Goal: Task Accomplishment & Management: Manage account settings

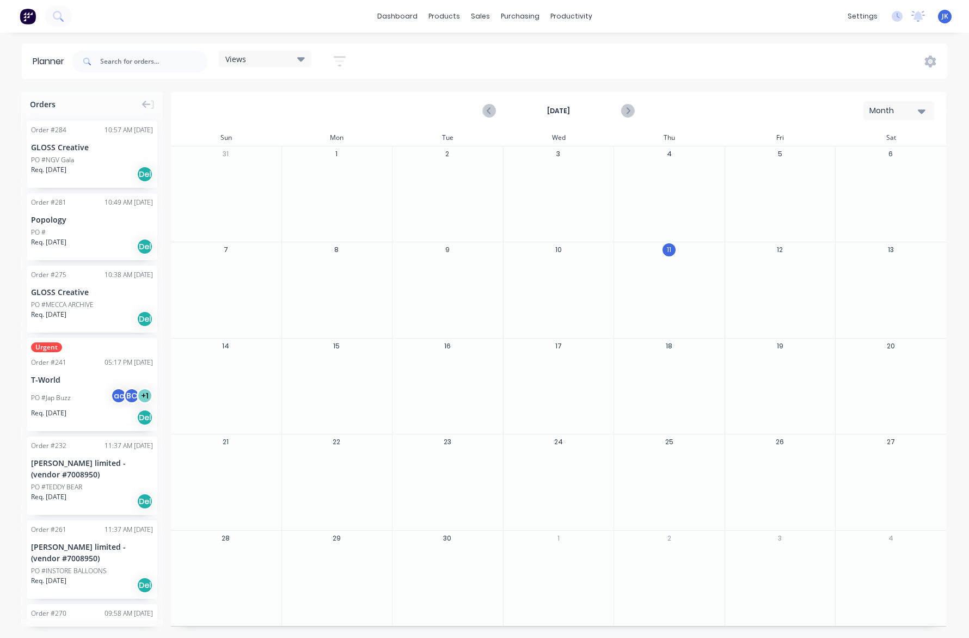
click at [304, 58] on icon at bounding box center [301, 59] width 8 height 4
click at [255, 161] on button "DEADLINE DATE" at bounding box center [285, 161] width 116 height 13
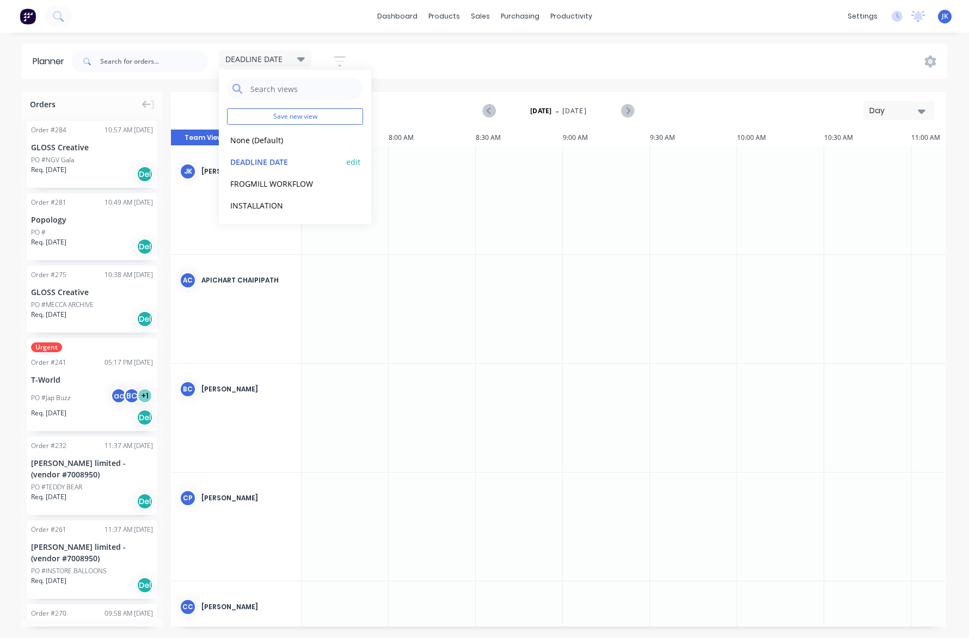
scroll to position [0, 610]
click at [922, 111] on icon "button" at bounding box center [921, 111] width 8 height 4
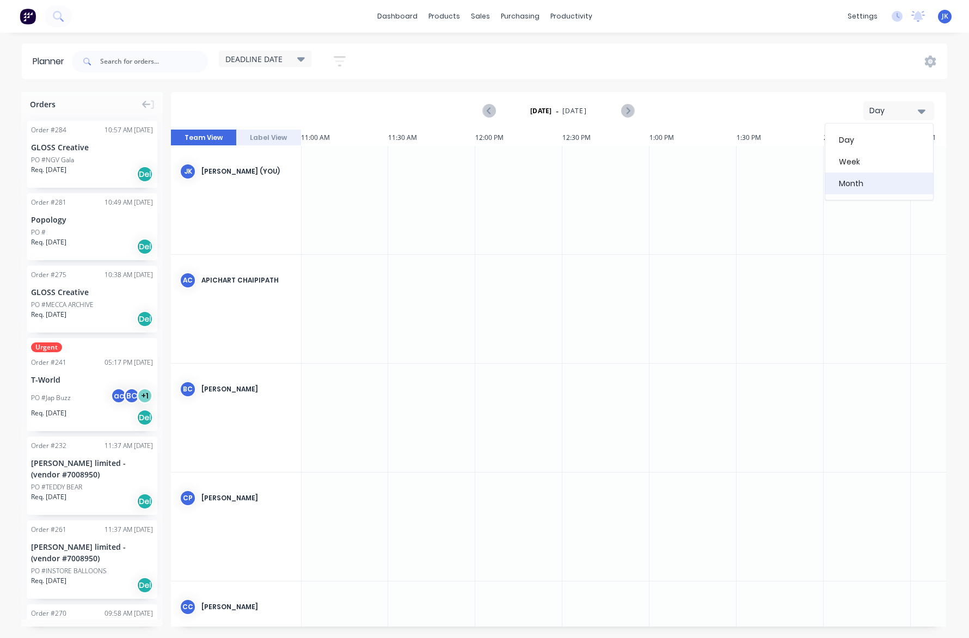
click at [870, 182] on div "Month" at bounding box center [879, 183] width 108 height 22
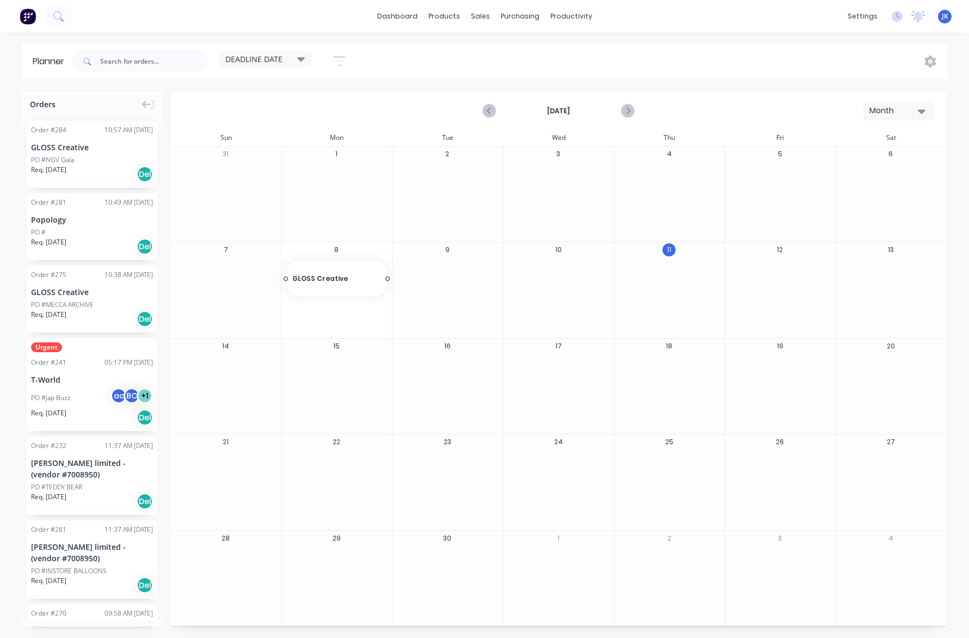
drag, startPoint x: 90, startPoint y: 297, endPoint x: 292, endPoint y: 270, distance: 204.1
drag, startPoint x: 386, startPoint y: 278, endPoint x: 663, endPoint y: 298, distance: 277.7
click at [623, 363] on div "Delete timeslot" at bounding box center [643, 364] width 116 height 22
click at [304, 58] on icon at bounding box center [301, 59] width 8 height 4
click at [252, 162] on button "DEADLINE DATE" at bounding box center [285, 161] width 116 height 13
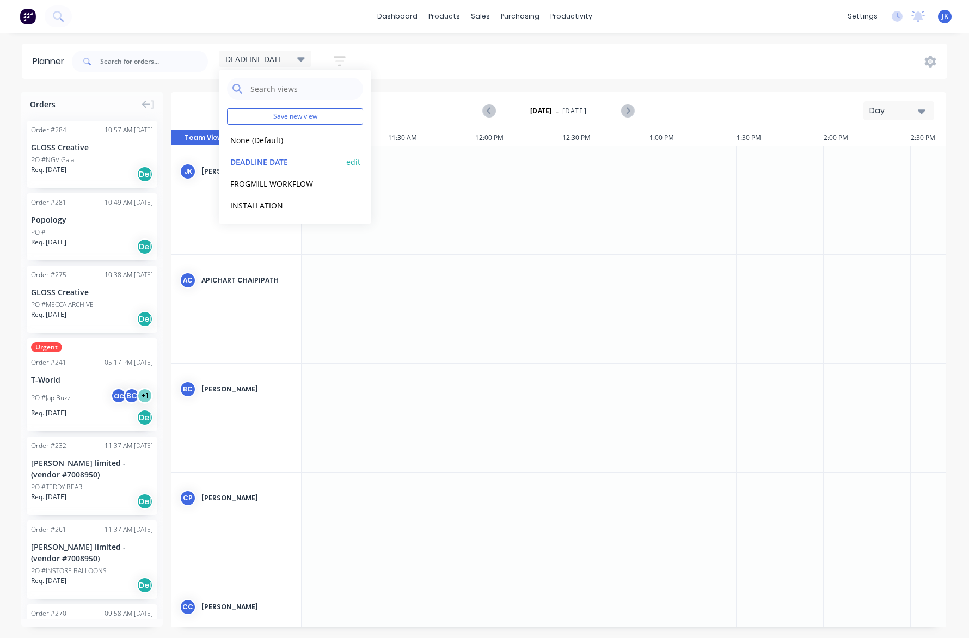
click at [354, 162] on button "edit" at bounding box center [353, 161] width 14 height 11
drag, startPoint x: 454, startPoint y: 91, endPoint x: 392, endPoint y: 91, distance: 61.5
click at [392, 91] on div "DEADLINE DATE" at bounding box center [452, 90] width 131 height 22
type input "P"
type input "STUDIO ALLOCATION"
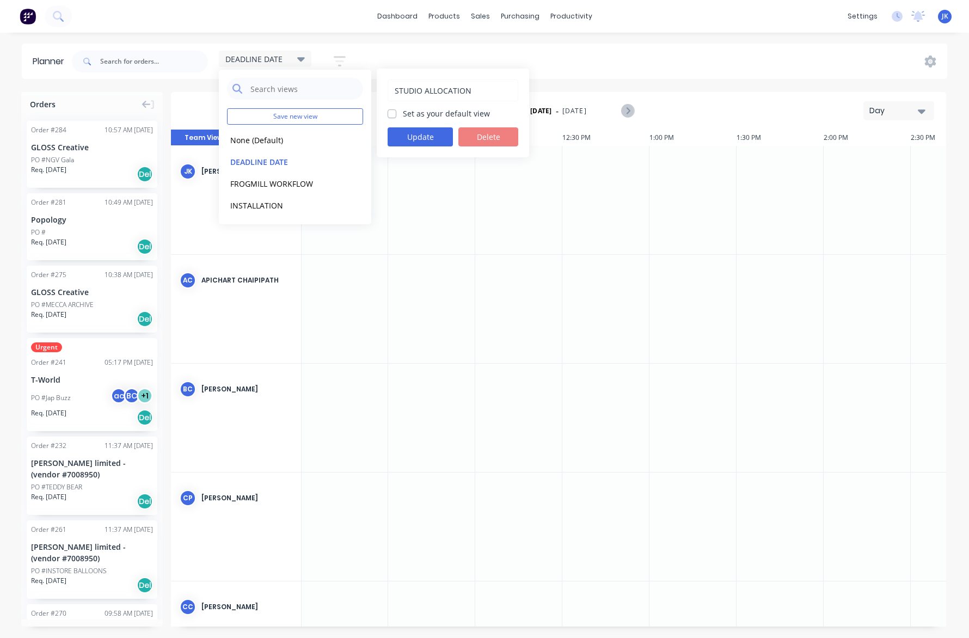
click at [403, 112] on label "Set as your default view" at bounding box center [446, 113] width 87 height 11
click at [391, 112] on input "Set as your default view" at bounding box center [391, 113] width 9 height 10
checkbox input "true"
click at [418, 135] on button "Update" at bounding box center [419, 136] width 65 height 19
click at [730, 59] on div "DEADLINE DATE Save new view None edit STUDIO ALLOCATION (Default) edit FROGMILL…" at bounding box center [508, 61] width 877 height 33
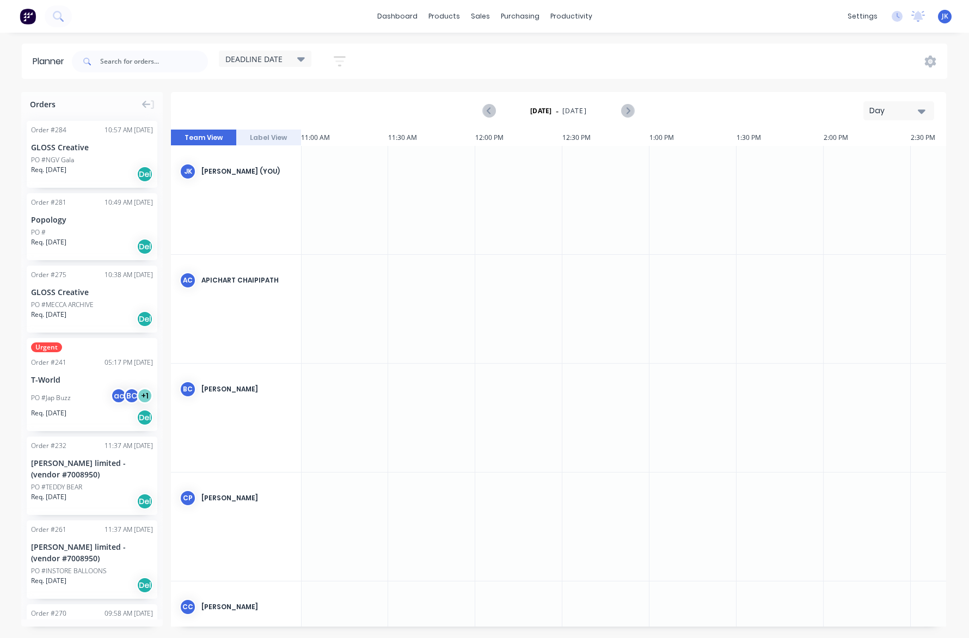
click at [303, 57] on icon at bounding box center [301, 59] width 8 height 4
click at [287, 162] on button "STUDIO ALLOCATION (Default)" at bounding box center [285, 161] width 116 height 13
click at [412, 64] on div "STUDIO ALLOCATION Save new view None edit STUDIO ALLOCATION (Default) edit FROG…" at bounding box center [508, 61] width 877 height 33
click at [922, 110] on icon "button" at bounding box center [921, 111] width 8 height 4
click at [853, 182] on div "Month" at bounding box center [879, 183] width 108 height 22
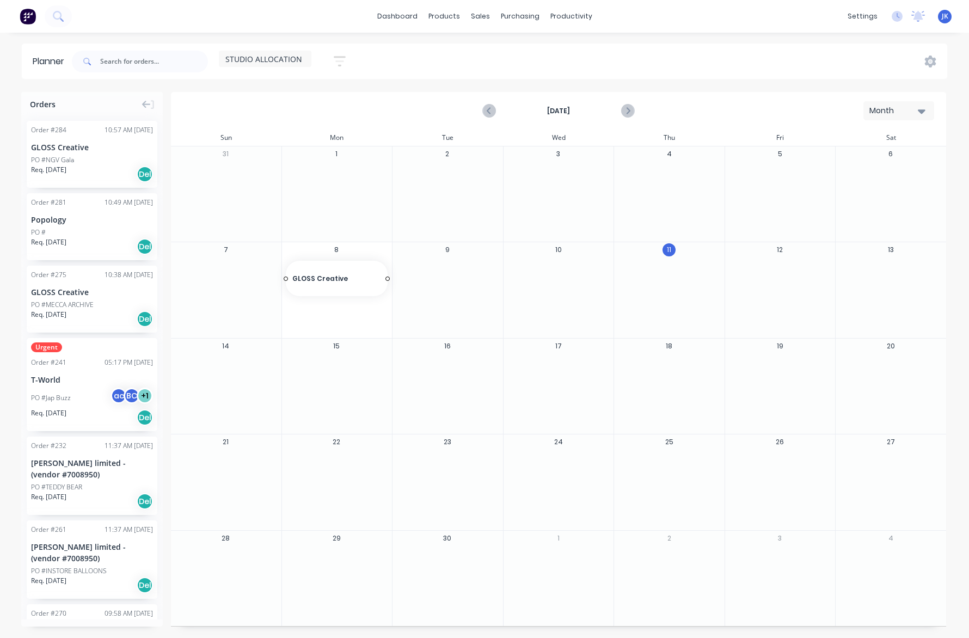
drag, startPoint x: 76, startPoint y: 299, endPoint x: 325, endPoint y: 263, distance: 252.3
drag, startPoint x: 386, startPoint y: 278, endPoint x: 655, endPoint y: 285, distance: 268.9
drag, startPoint x: 718, startPoint y: 278, endPoint x: 729, endPoint y: 276, distance: 10.5
click at [593, 338] on div "Create additional timeslot" at bounding box center [612, 336] width 116 height 22
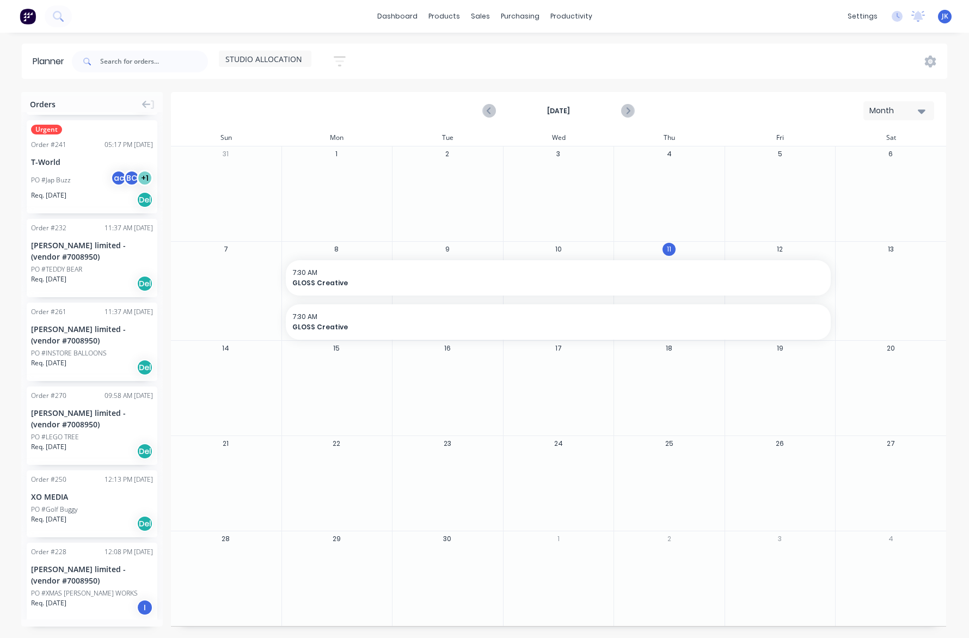
scroll to position [233, 0]
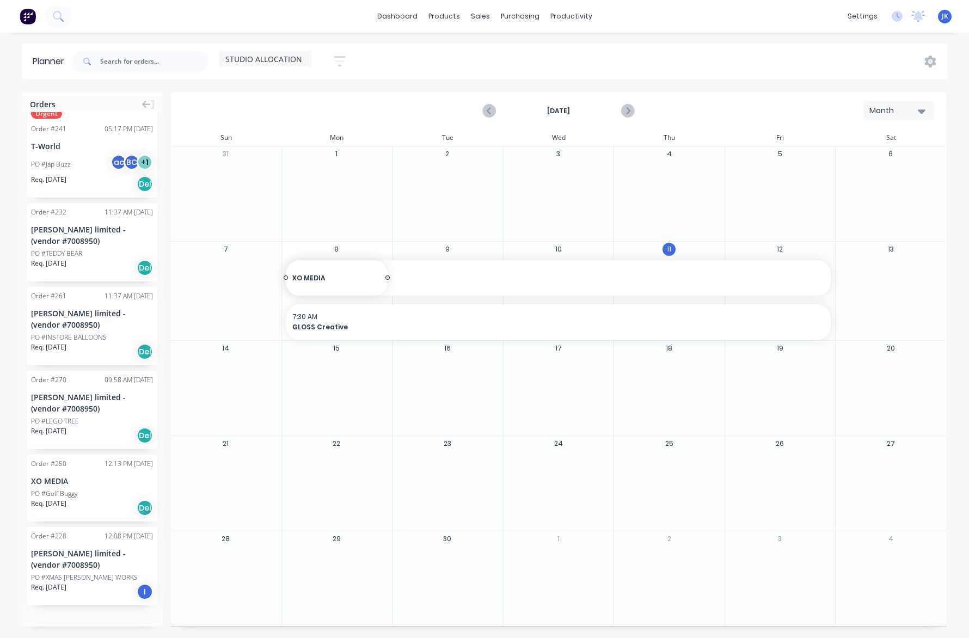
drag, startPoint x: 53, startPoint y: 486, endPoint x: 334, endPoint y: 319, distance: 326.7
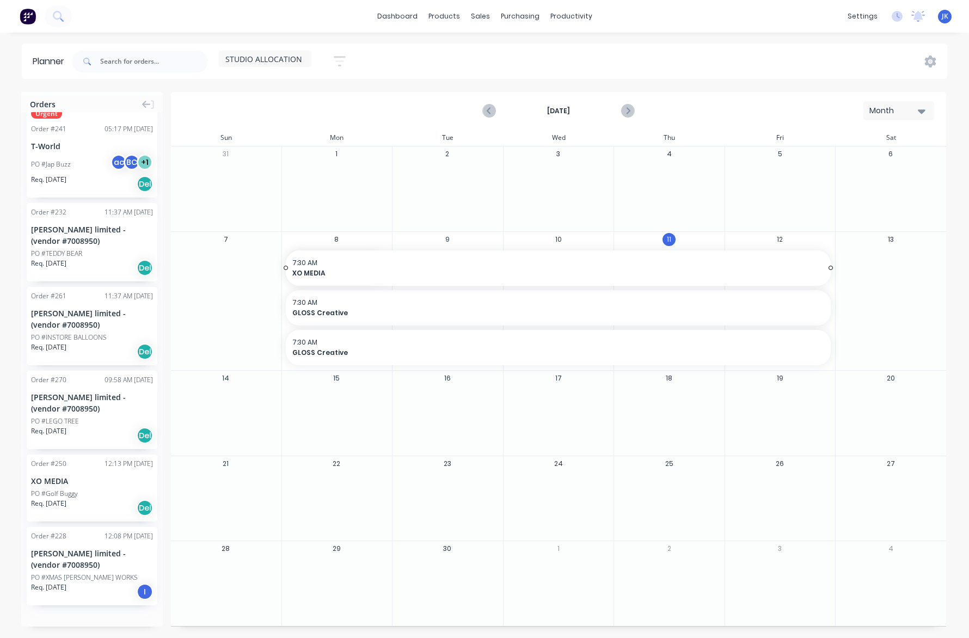
drag, startPoint x: 385, startPoint y: 267, endPoint x: 764, endPoint y: 273, distance: 378.8
click at [398, 434] on div "Delete timeslot" at bounding box center [429, 433] width 116 height 22
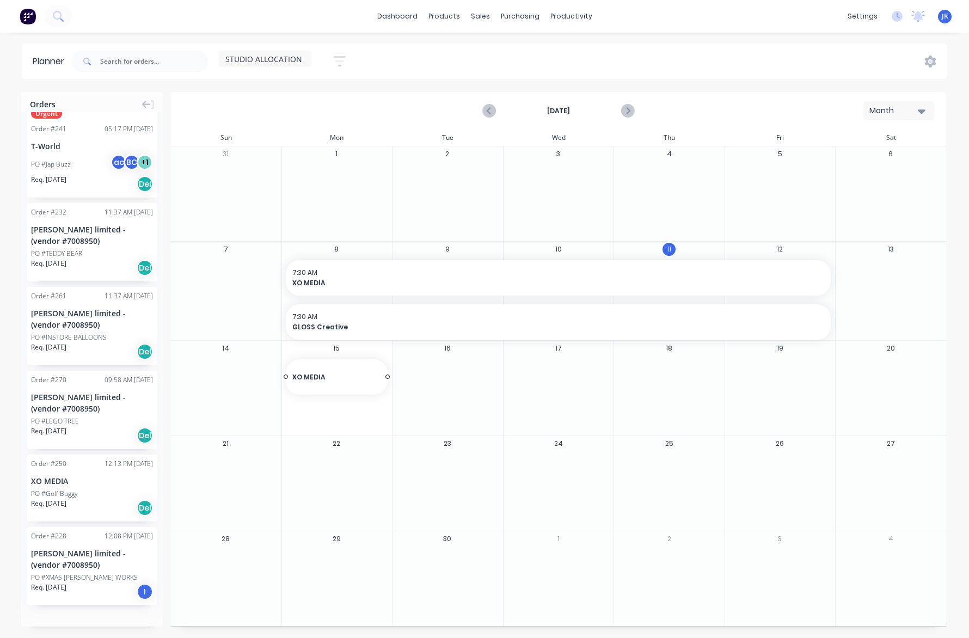
drag, startPoint x: 60, startPoint y: 488, endPoint x: 337, endPoint y: 383, distance: 295.7
drag, startPoint x: 387, startPoint y: 377, endPoint x: 764, endPoint y: 373, distance: 376.6
drag, startPoint x: 59, startPoint y: 558, endPoint x: 331, endPoint y: 299, distance: 375.6
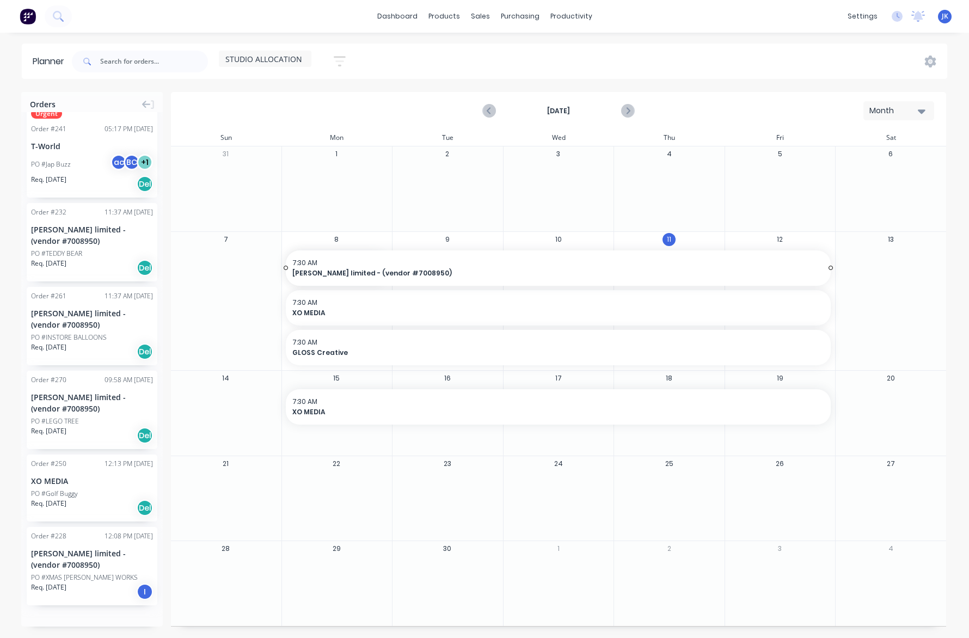
drag, startPoint x: 384, startPoint y: 267, endPoint x: 781, endPoint y: 264, distance: 396.7
drag, startPoint x: 59, startPoint y: 567, endPoint x: 336, endPoint y: 447, distance: 301.9
drag, startPoint x: 387, startPoint y: 400, endPoint x: 773, endPoint y: 397, distance: 386.4
click at [65, 418] on div "PO #LEGO TREE" at bounding box center [55, 421] width 48 height 10
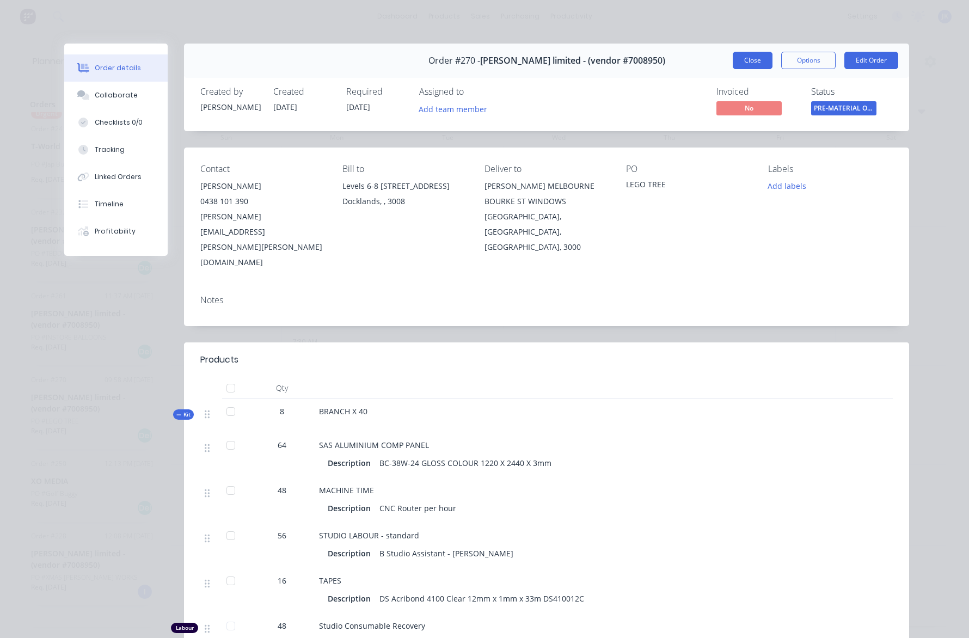
click at [750, 58] on button "Close" at bounding box center [752, 60] width 40 height 17
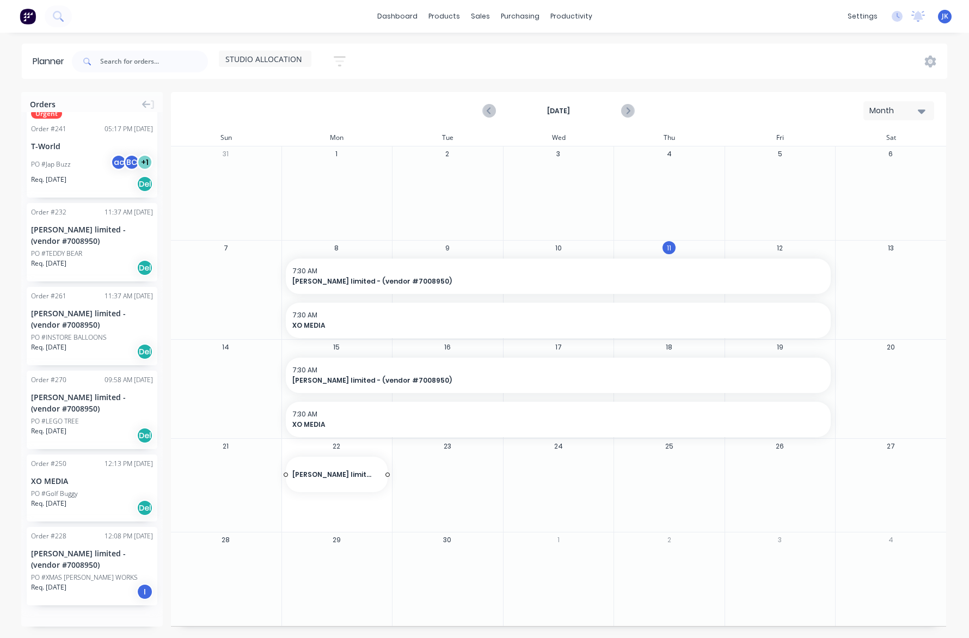
drag, startPoint x: 65, startPoint y: 244, endPoint x: 316, endPoint y: 473, distance: 340.1
drag, startPoint x: 386, startPoint y: 473, endPoint x: 743, endPoint y: 487, distance: 357.2
drag, startPoint x: 78, startPoint y: 165, endPoint x: 325, endPoint y: 504, distance: 419.0
drag, startPoint x: 386, startPoint y: 470, endPoint x: 749, endPoint y: 479, distance: 363.0
click at [325, 575] on div at bounding box center [337, 570] width 110 height 35
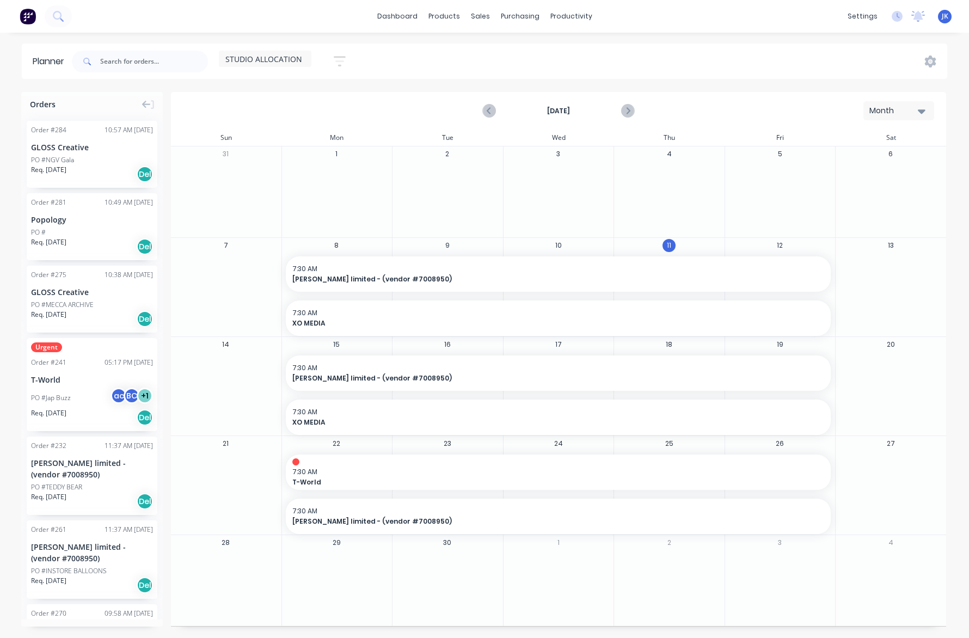
scroll to position [8, 0]
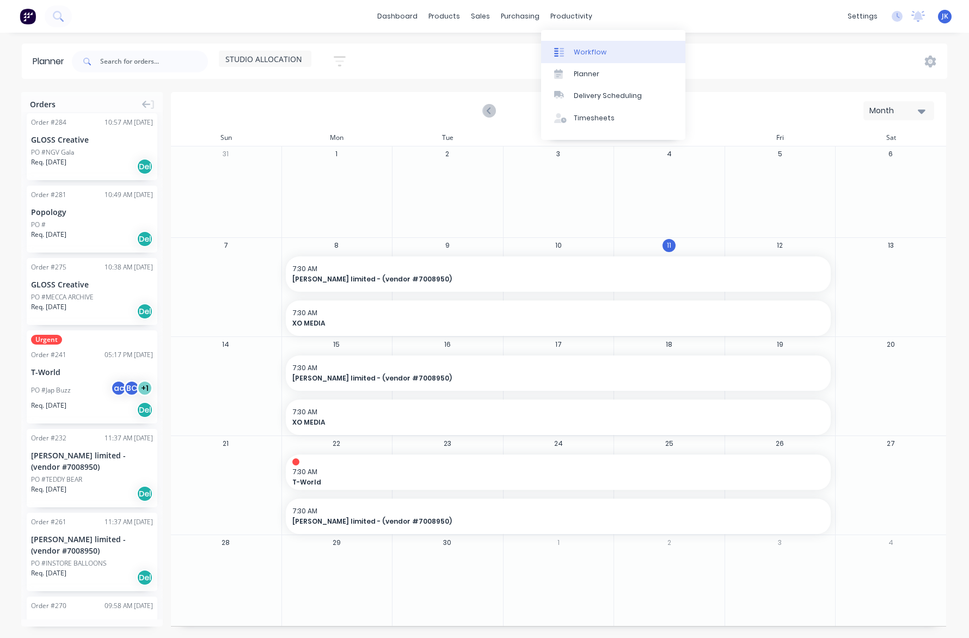
click at [585, 50] on div "Workflow" at bounding box center [590, 52] width 33 height 10
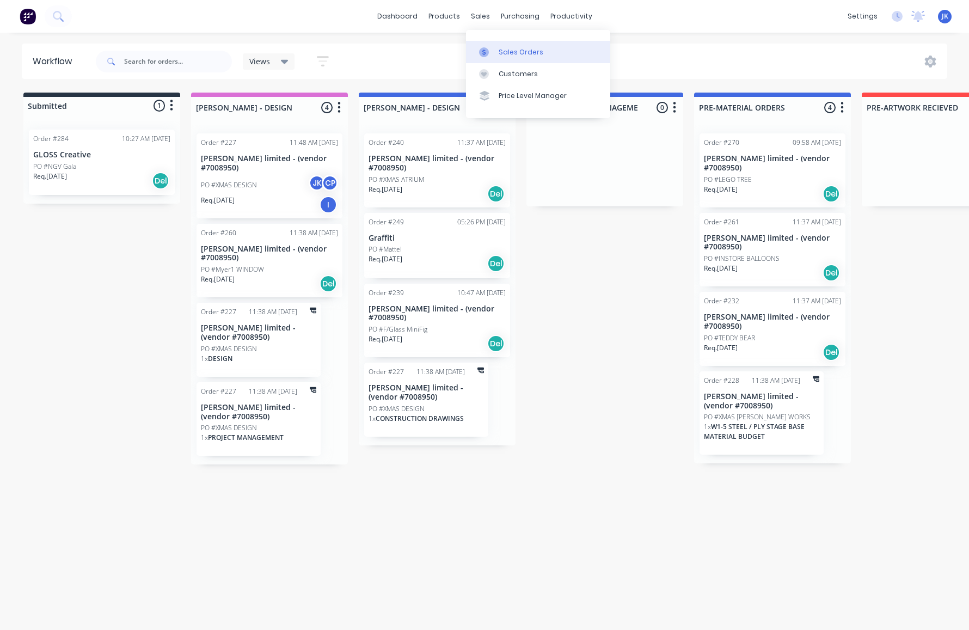
click at [527, 51] on div "Sales Orders" at bounding box center [520, 52] width 45 height 10
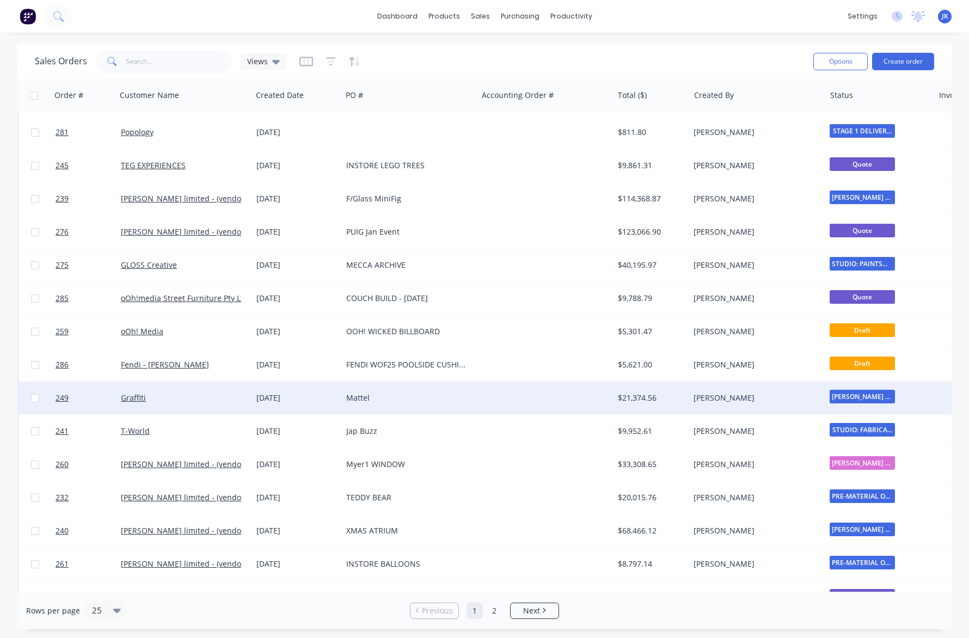
scroll to position [32, 0]
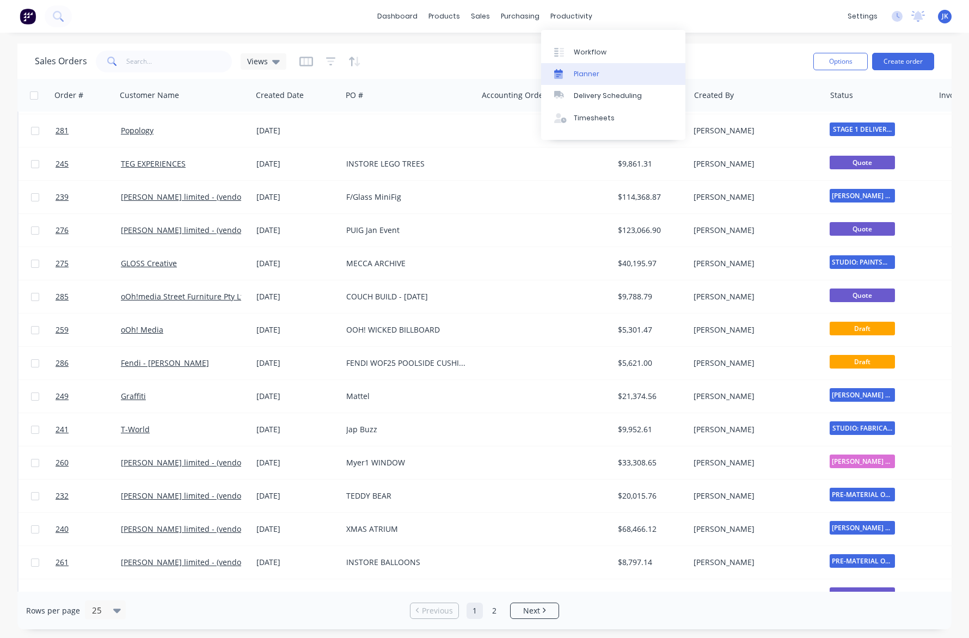
click at [583, 73] on div "Planner" at bounding box center [587, 74] width 26 height 10
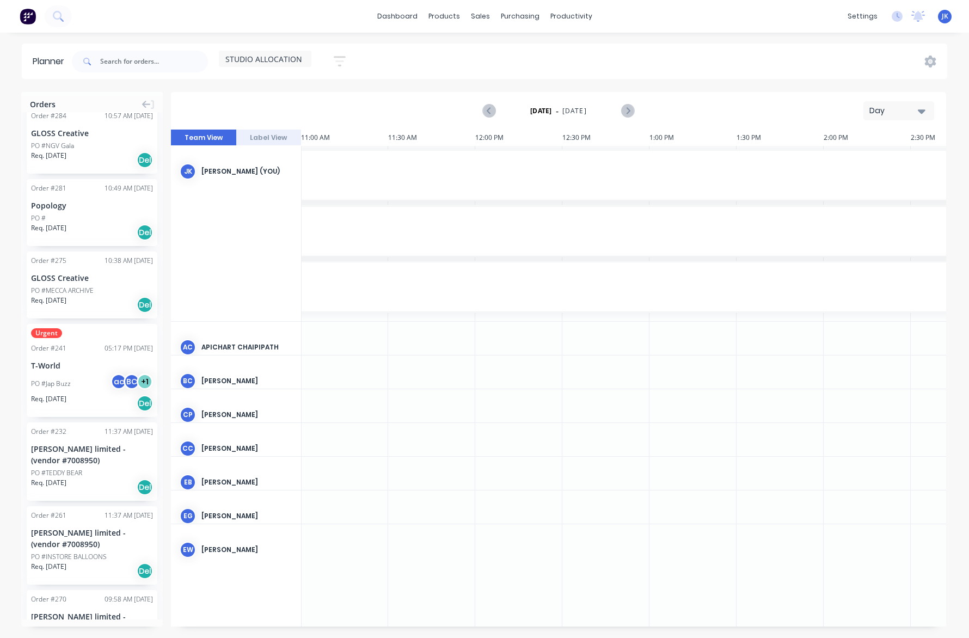
scroll to position [19, 0]
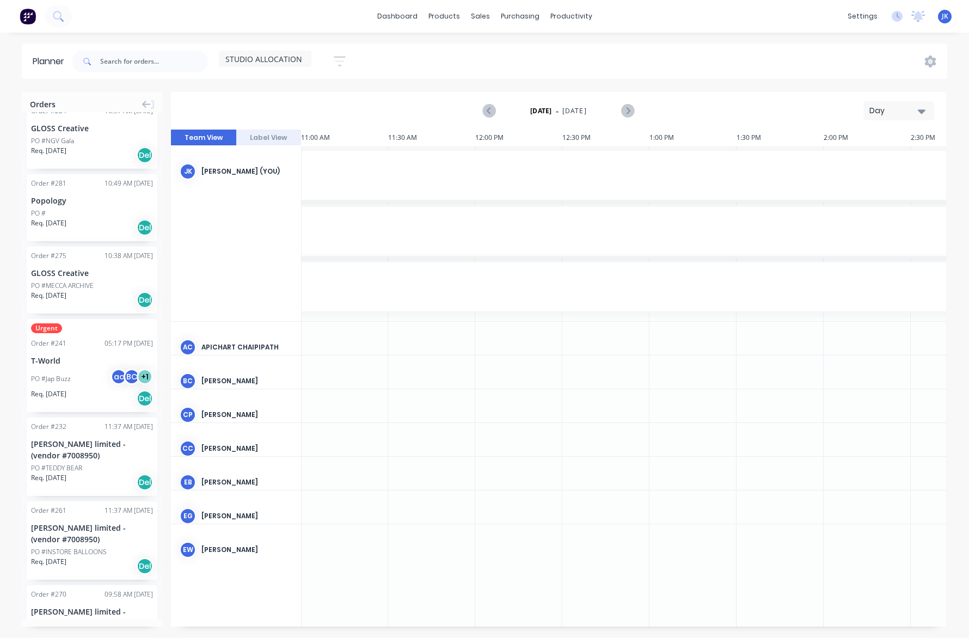
click at [921, 110] on icon "button" at bounding box center [921, 111] width 8 height 4
click at [850, 184] on div "Month" at bounding box center [879, 183] width 108 height 22
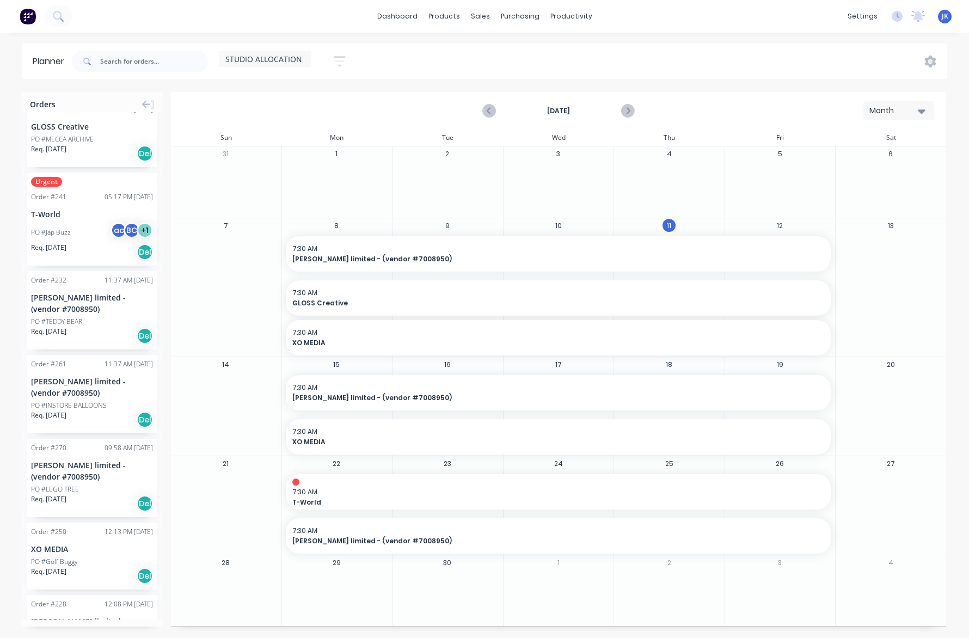
scroll to position [233, 0]
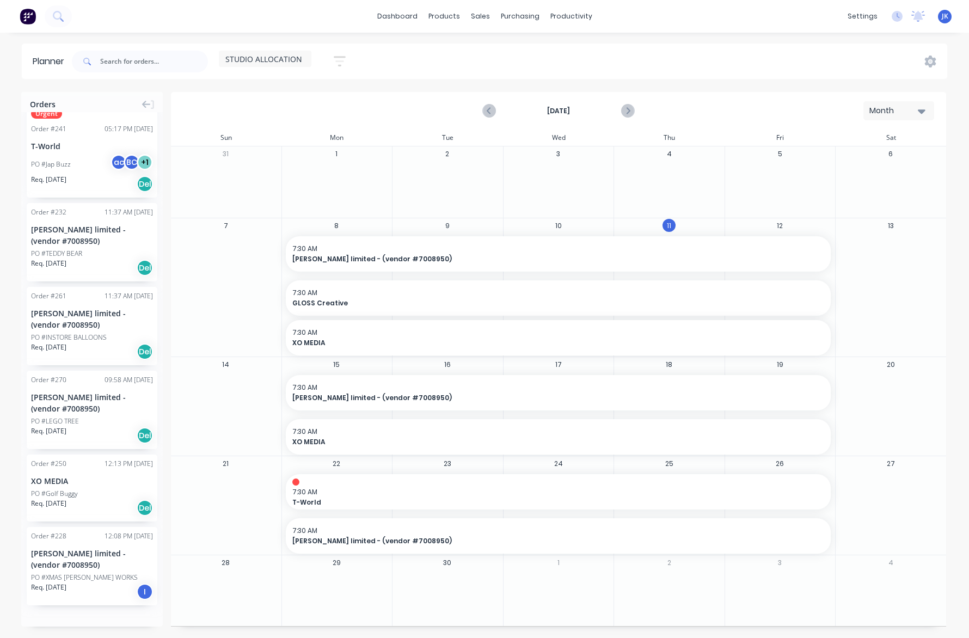
click at [307, 55] on div "STUDIO ALLOCATION" at bounding box center [265, 59] width 93 height 16
click at [267, 204] on button "INSTALLATION" at bounding box center [285, 205] width 116 height 13
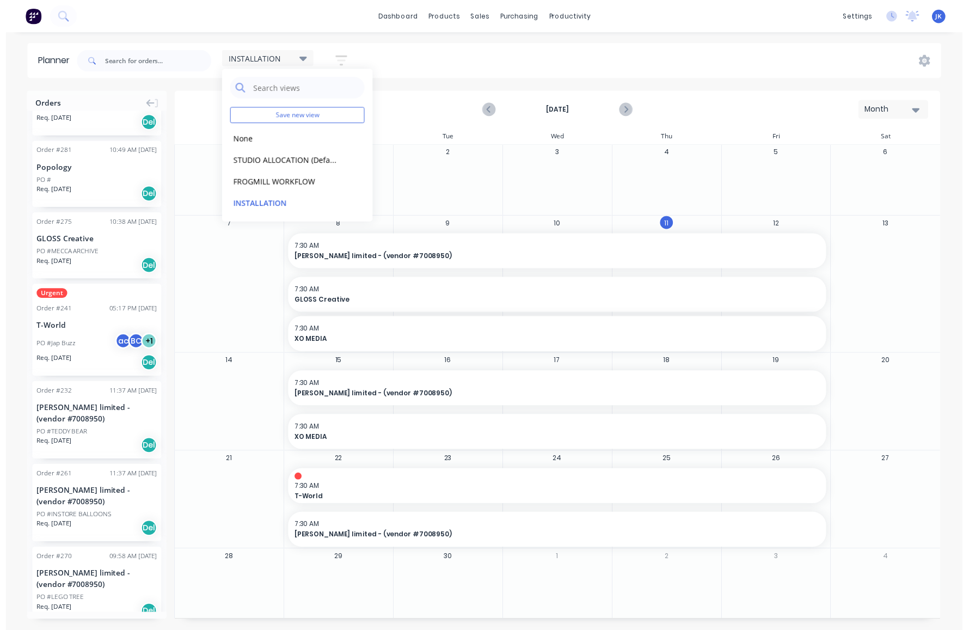
scroll to position [0, 0]
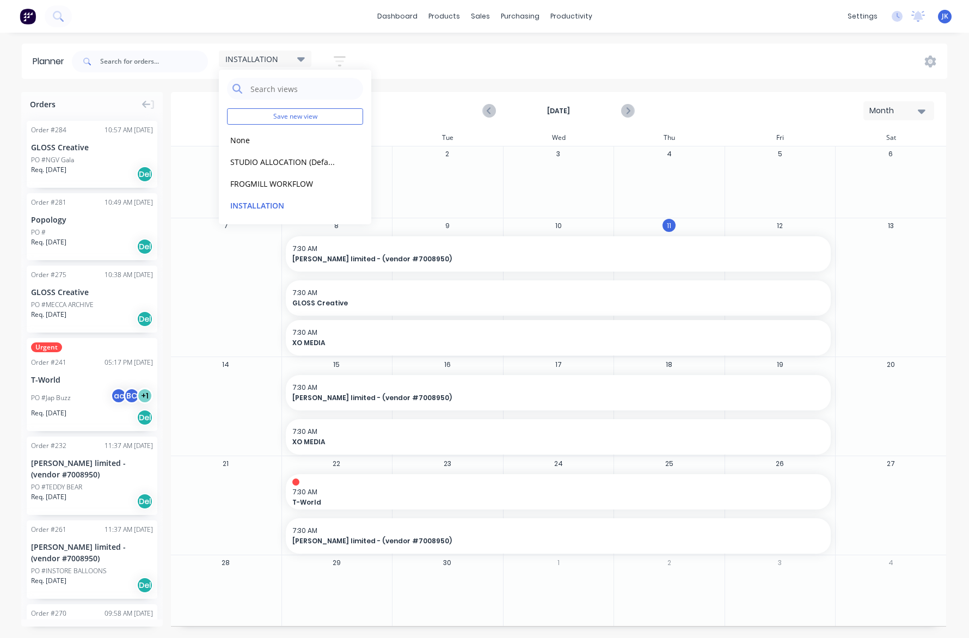
click at [483, 34] on div "dashboard products sales purchasing productivity dashboard products Product Cat…" at bounding box center [484, 319] width 969 height 638
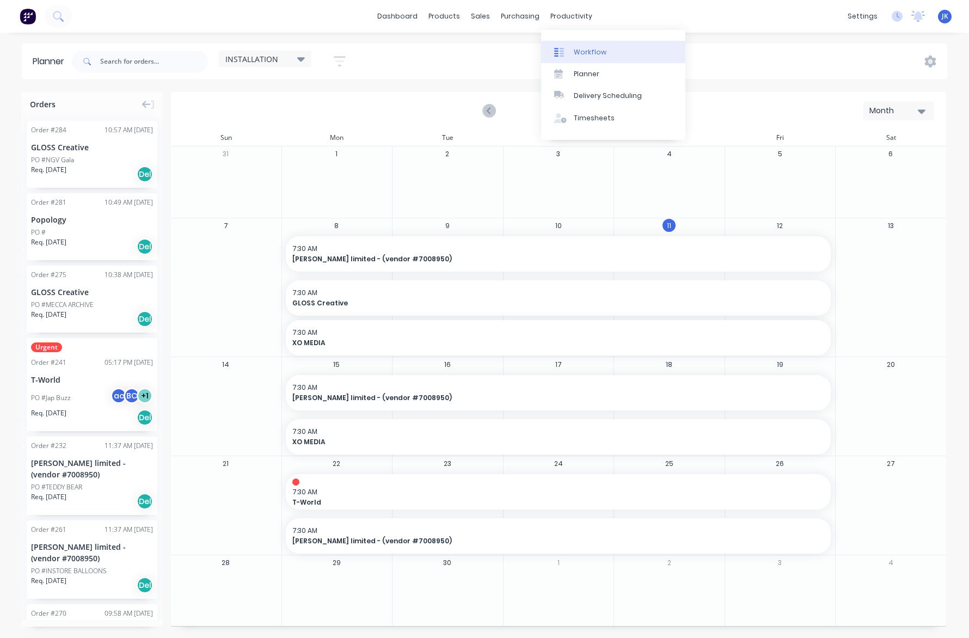
click at [586, 52] on div "Workflow" at bounding box center [590, 52] width 33 height 10
